Goal: Task Accomplishment & Management: Use online tool/utility

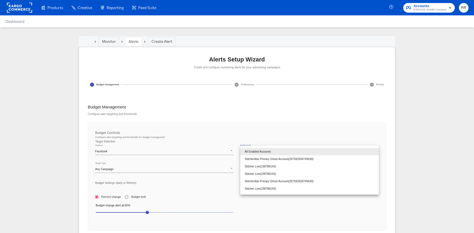
click at [253, 150] on body "Products Creative Reporting Feed Suite Accounts [PERSON_NAME] Company RR Dashbo…" at bounding box center [237, 147] width 474 height 294
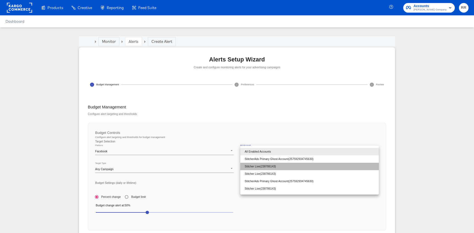
click at [266, 167] on li "Stitcher Live ( 238786143 )" at bounding box center [309, 166] width 139 height 7
type input "238786143"
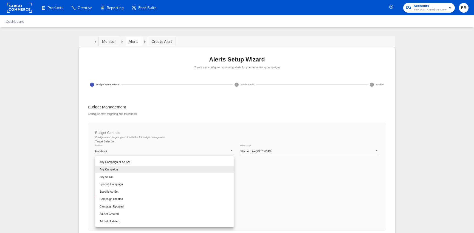
click at [186, 170] on body "Products Creative Reporting Feed Suite Accounts [PERSON_NAME] Company RR Dashbo…" at bounding box center [237, 147] width 474 height 294
click at [290, 178] on div at bounding box center [237, 116] width 474 height 233
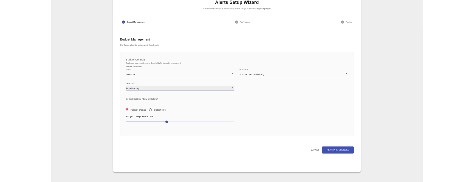
scroll to position [60, 0]
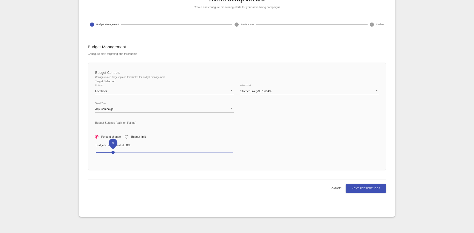
drag, startPoint x: 145, startPoint y: 152, endPoint x: 112, endPoint y: 152, distance: 32.6
click at [112, 152] on span "30" at bounding box center [112, 152] width 3 height 3
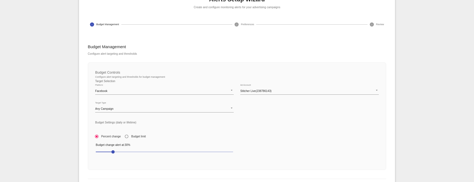
scroll to position [112, 0]
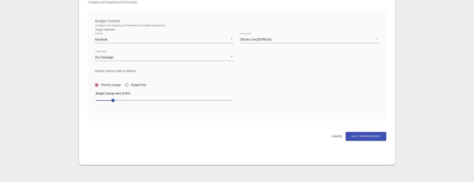
click at [360, 135] on span "Next: Preferences" at bounding box center [366, 136] width 29 height 4
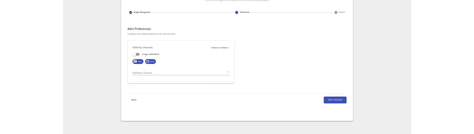
scroll to position [67, 0]
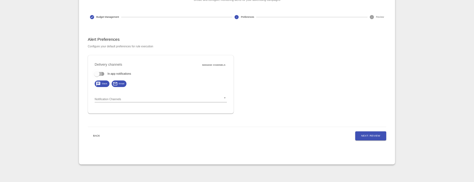
click at [98, 72] on input "In-app notifications" at bounding box center [96, 75] width 31 height 10
checkbox input "true"
click at [99, 135] on span "Back" at bounding box center [96, 136] width 13 height 4
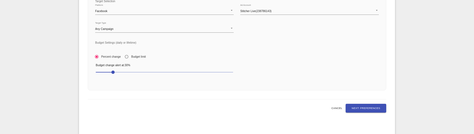
scroll to position [160, 0]
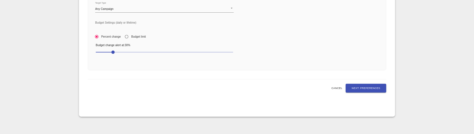
click at [359, 88] on span "Next: Preferences" at bounding box center [366, 88] width 29 height 4
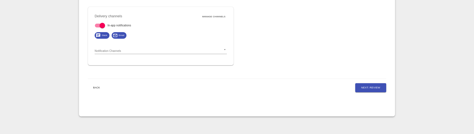
scroll to position [116, 0]
click at [359, 88] on button "Next: Review" at bounding box center [370, 87] width 31 height 9
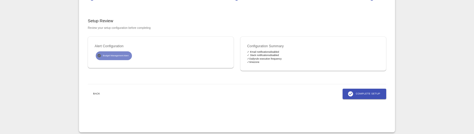
scroll to position [100, 0]
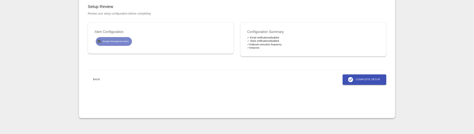
click at [95, 79] on span "Back" at bounding box center [96, 79] width 13 height 4
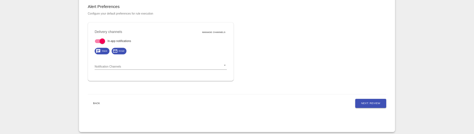
click at [94, 104] on span "Back" at bounding box center [96, 103] width 13 height 4
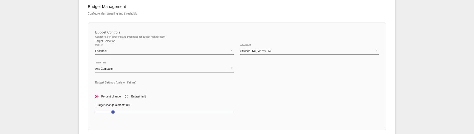
click at [213, 70] on body "Products Creative Reporting Feed Suite Accounts [PERSON_NAME] Company RR Dashbo…" at bounding box center [237, 47] width 474 height 294
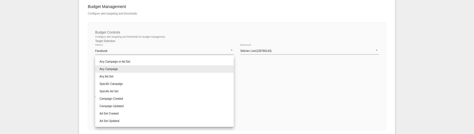
click at [184, 63] on li "Any Campaign or Ad Set" at bounding box center [164, 61] width 139 height 7
type input "any"
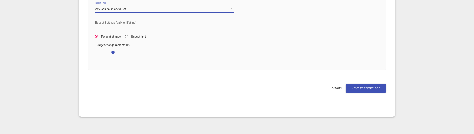
click at [359, 92] on button "Next: Preferences" at bounding box center [366, 88] width 41 height 9
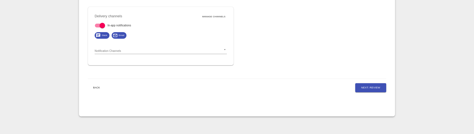
scroll to position [116, 0]
click at [180, 46] on div "Notification Channels ​" at bounding box center [161, 48] width 132 height 11
click at [177, 51] on body "Products Creative Reporting Feed Suite Accounts [PERSON_NAME] Company RR Dashbo…" at bounding box center [237, 9] width 474 height 250
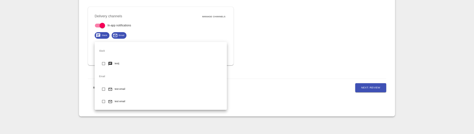
click at [159, 64] on li "testj" at bounding box center [161, 63] width 132 height 12
type input "495b2ab7-0476-41a7-89e6-7d0ed48b6c27"
checkbox input "true"
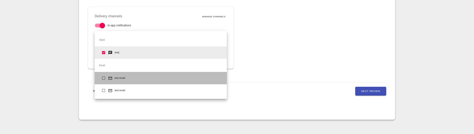
click at [111, 80] on icon at bounding box center [110, 78] width 4 height 4
type input "495b2ab7-0476-41a7-89e6-7d0ed48b6c27,9953d6a6-af8e-469a-b404-86ff777921cd"
checkbox input "true"
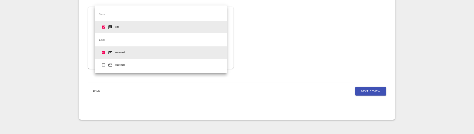
click at [365, 92] on div at bounding box center [237, 67] width 474 height 134
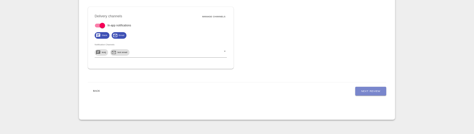
click at [368, 87] on button "Next: Review" at bounding box center [370, 91] width 31 height 9
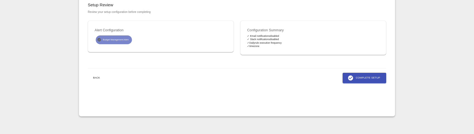
click at [370, 78] on span "Complete Setup" at bounding box center [365, 78] width 32 height 6
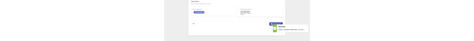
scroll to position [101, 0]
